Goal: Task Accomplishment & Management: Manage account settings

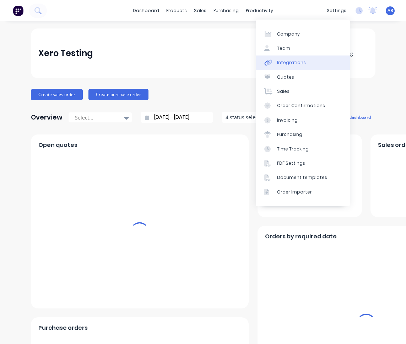
click at [326, 63] on link "Integrations" at bounding box center [303, 62] width 94 height 14
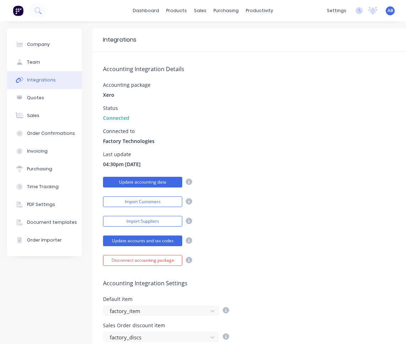
click at [175, 185] on button "Update accounting data" at bounding box center [142, 182] width 79 height 11
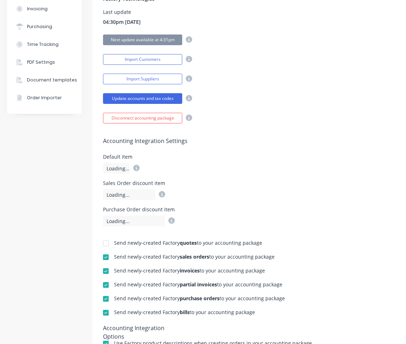
scroll to position [197, 0]
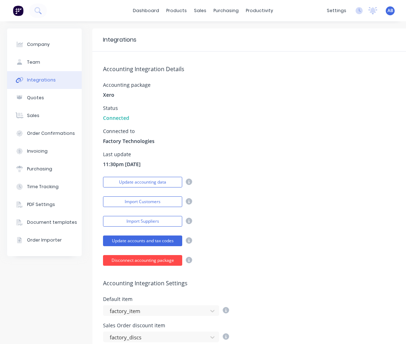
click at [166, 260] on button "Disconnect accounting package" at bounding box center [142, 260] width 79 height 11
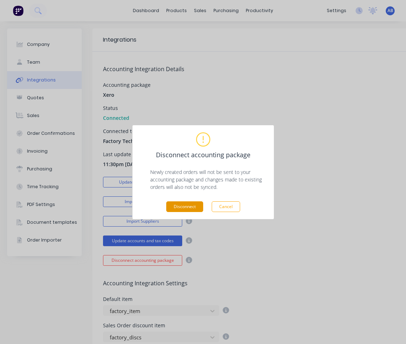
click at [183, 208] on button "Disconnect" at bounding box center [184, 206] width 37 height 11
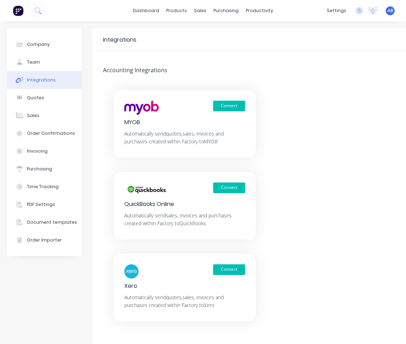
click at [139, 16] on div "dashboard products sales purchasing productivity dashboard products Product Cat…" at bounding box center [203, 10] width 406 height 21
click at [149, 14] on link "dashboard" at bounding box center [145, 10] width 33 height 11
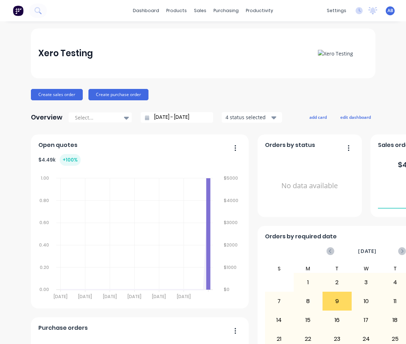
click at [390, 13] on span "AB" at bounding box center [391, 10] width 6 height 6
click at [352, 94] on button "Sign out" at bounding box center [346, 89] width 94 height 14
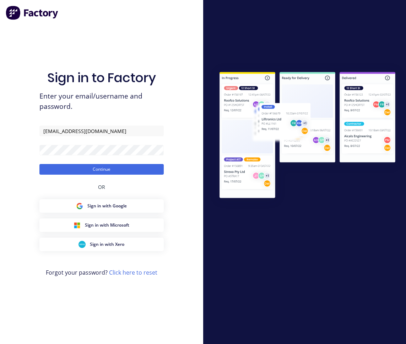
click at [39, 164] on button "Continue" at bounding box center [101, 169] width 124 height 11
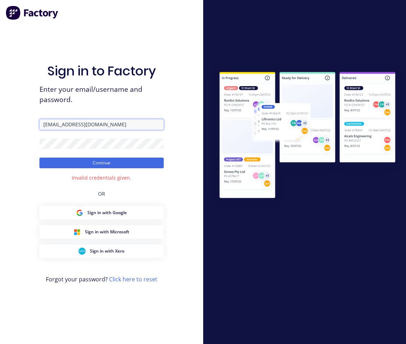
click at [68, 126] on input "aimon+1@factory.app" at bounding box center [101, 124] width 124 height 11
type input "aimon+1@xero.factory.app"
click at [100, 111] on div "Sign in to Factory Enter your email/username and password. aimon+1@xero.factory…" at bounding box center [101, 179] width 124 height 318
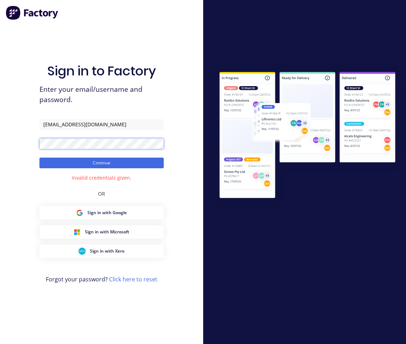
click at [39, 158] on button "Continue" at bounding box center [101, 163] width 124 height 11
